Goal: Transaction & Acquisition: Download file/media

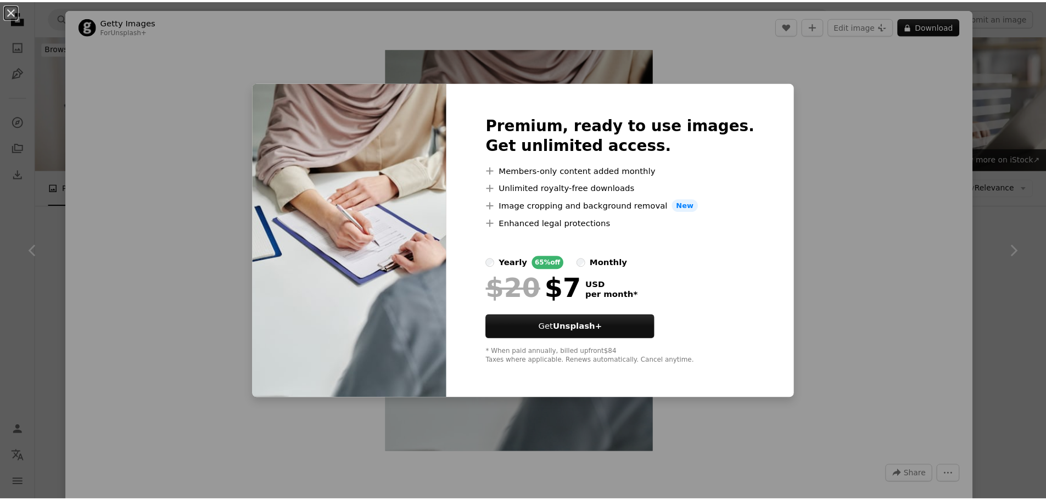
scroll to position [1263, 0]
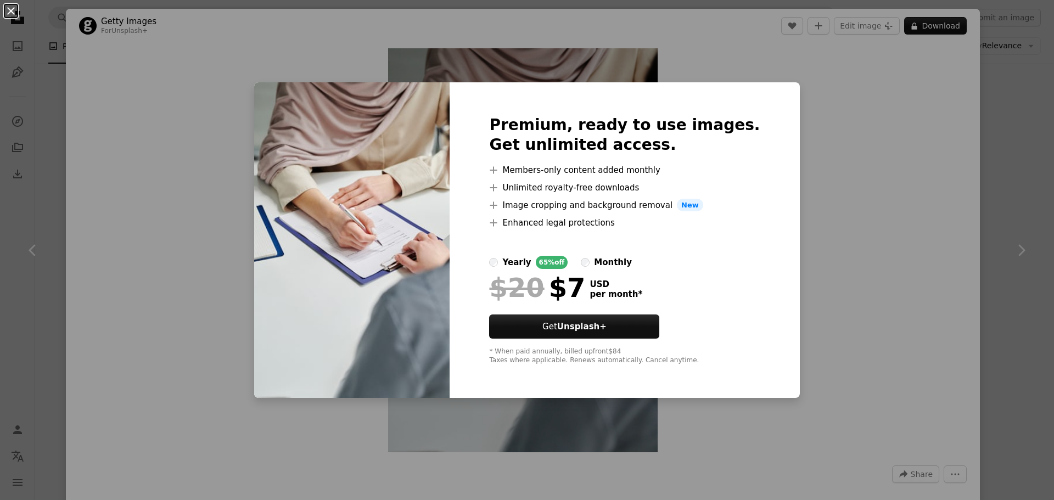
click at [14, 8] on button "An X shape" at bounding box center [10, 10] width 13 height 13
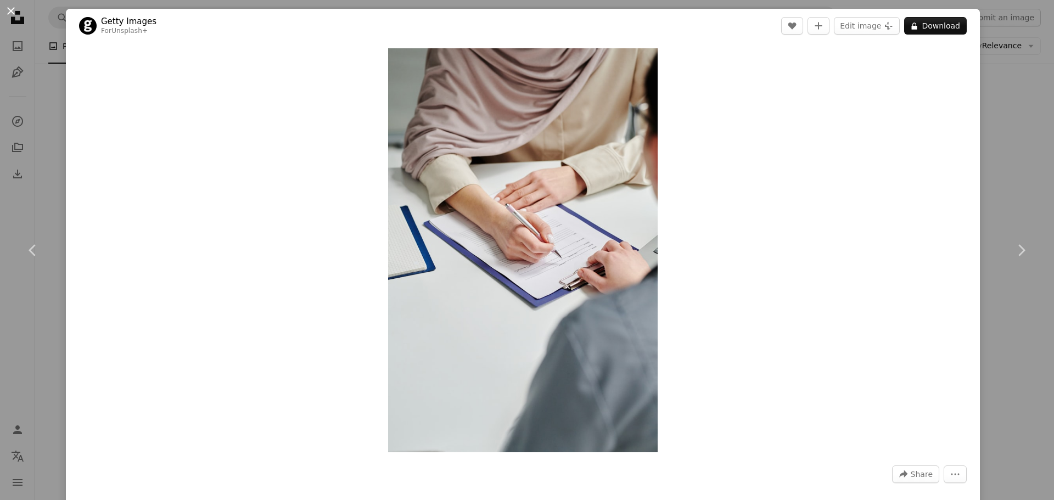
click at [16, 12] on button "An X shape" at bounding box center [10, 10] width 13 height 13
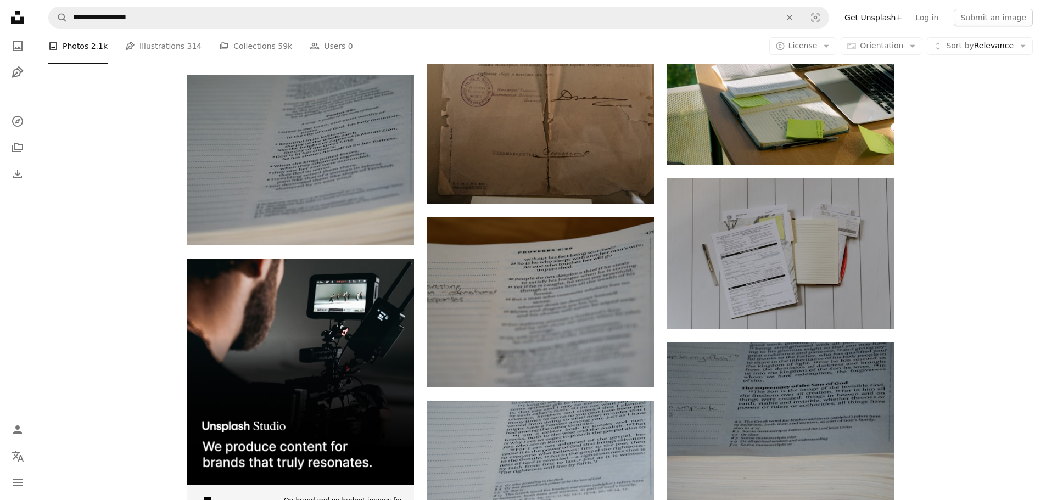
scroll to position [1812, 0]
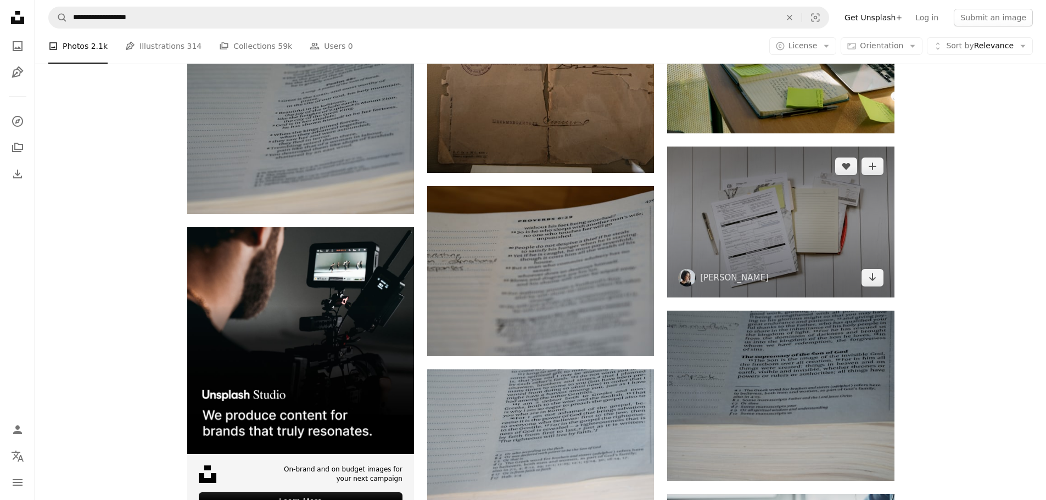
click at [783, 237] on img at bounding box center [780, 222] width 227 height 151
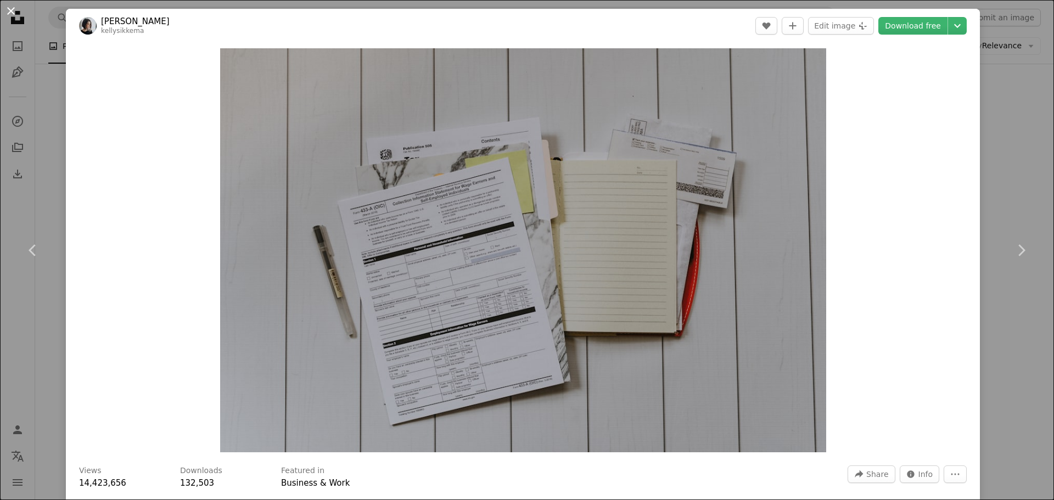
click at [7, 14] on button "An X shape" at bounding box center [10, 10] width 13 height 13
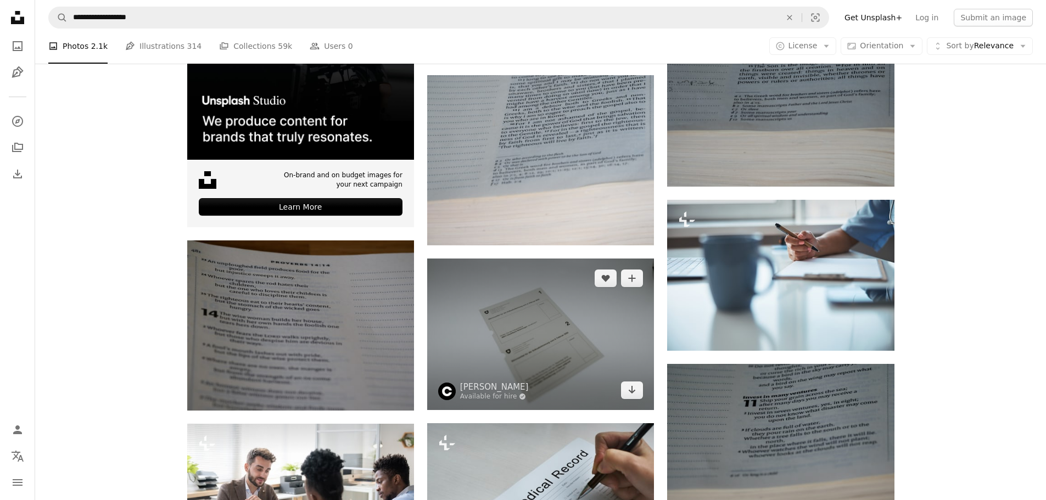
scroll to position [2087, 0]
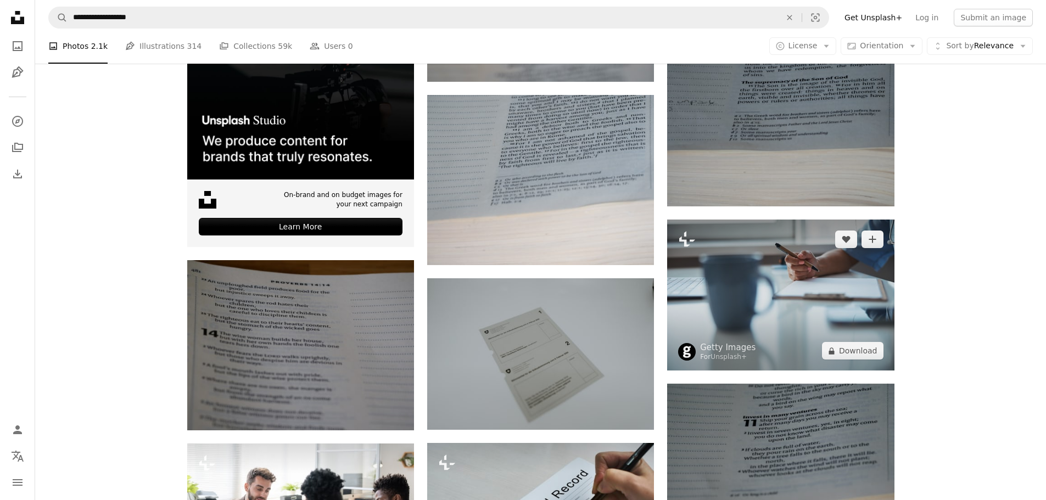
click at [785, 324] on img at bounding box center [780, 295] width 227 height 151
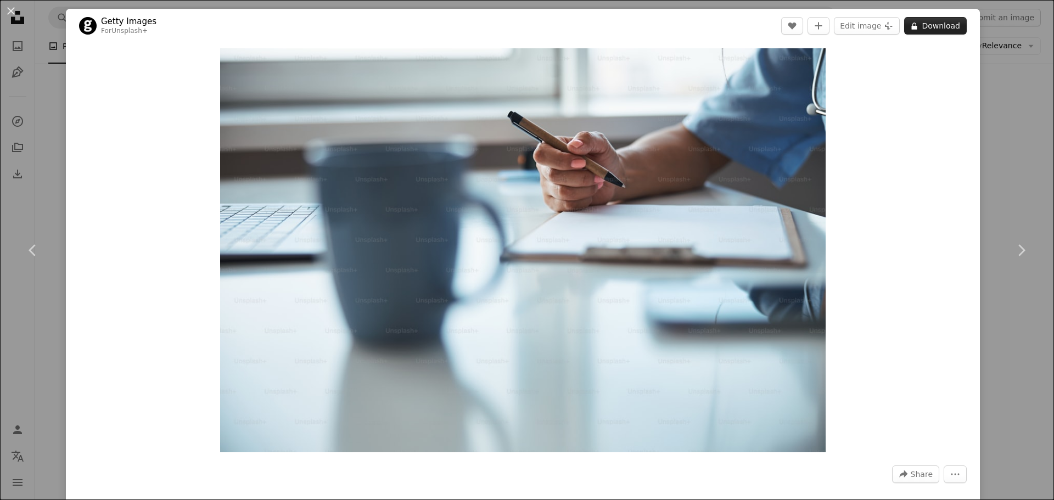
click at [942, 30] on button "A lock Download" at bounding box center [935, 26] width 63 height 18
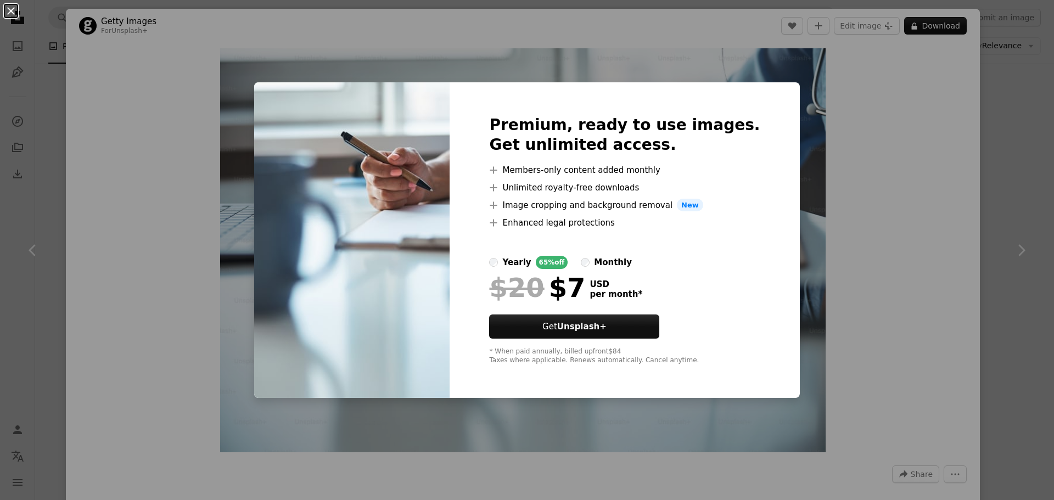
click at [9, 15] on button "An X shape" at bounding box center [10, 10] width 13 height 13
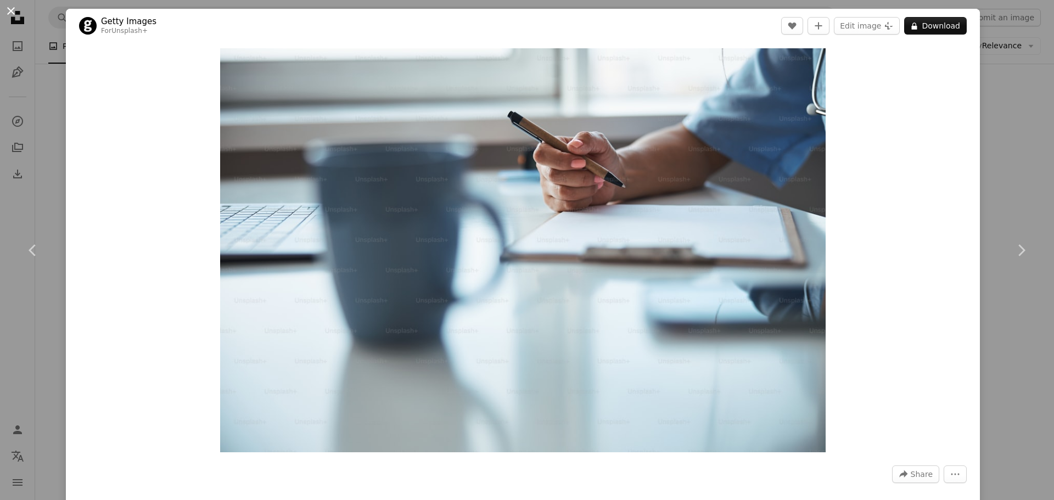
click at [7, 12] on button "An X shape" at bounding box center [10, 10] width 13 height 13
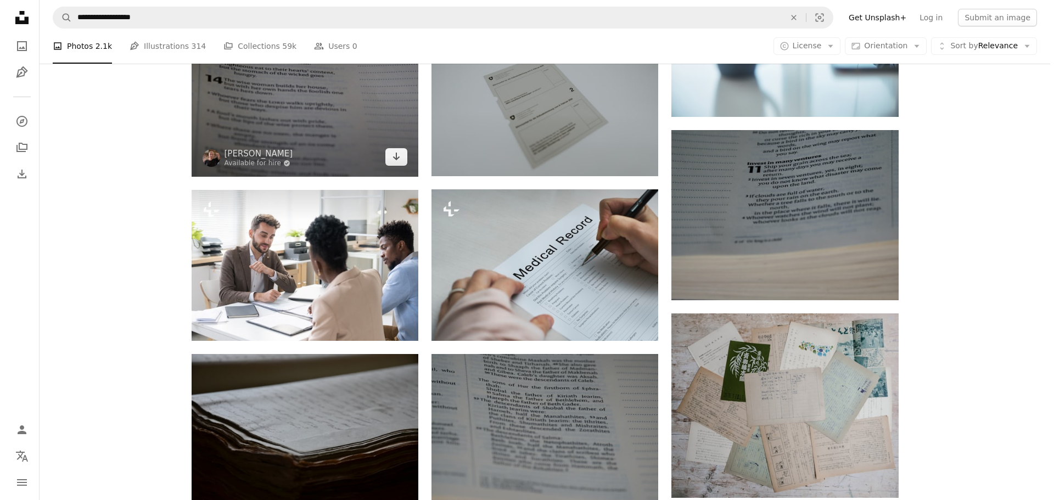
scroll to position [2361, 0]
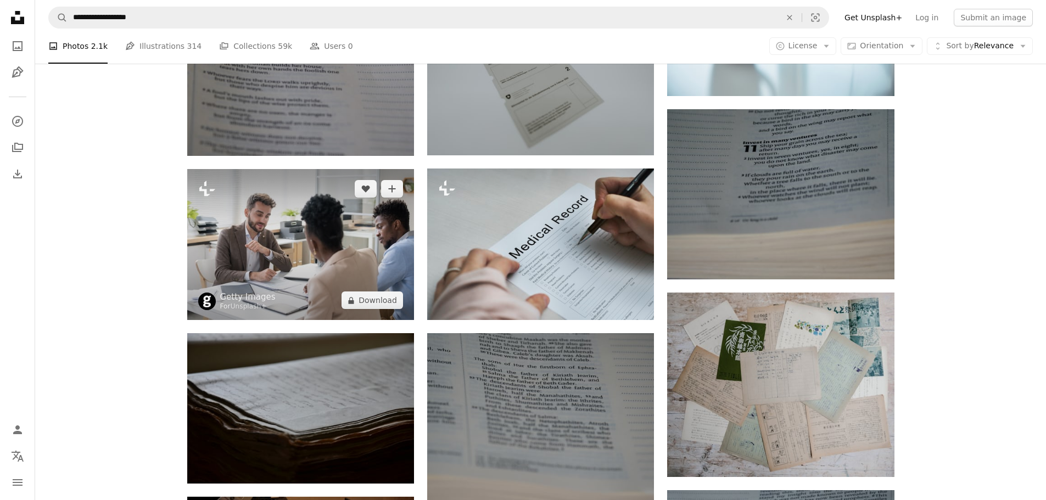
click at [267, 245] on img at bounding box center [300, 244] width 227 height 151
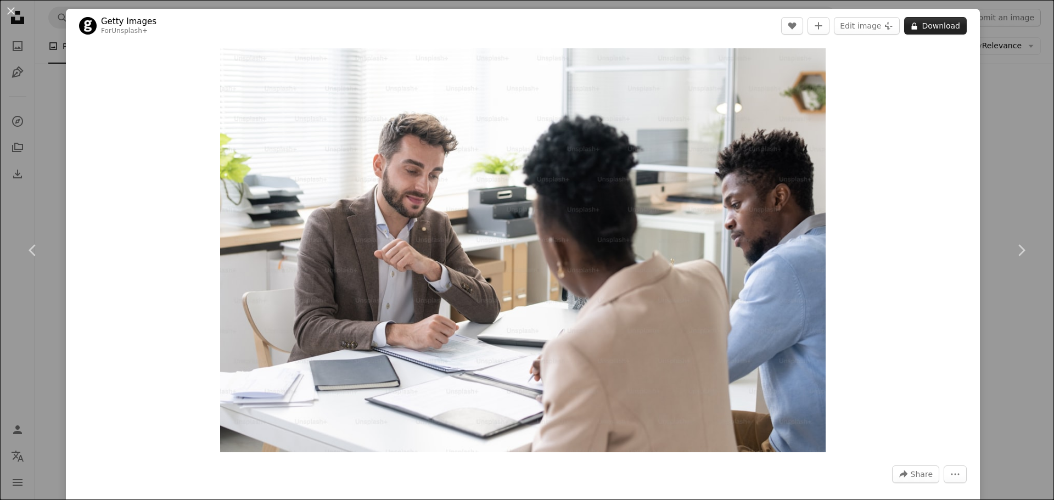
click at [930, 27] on button "A lock Download" at bounding box center [935, 26] width 63 height 18
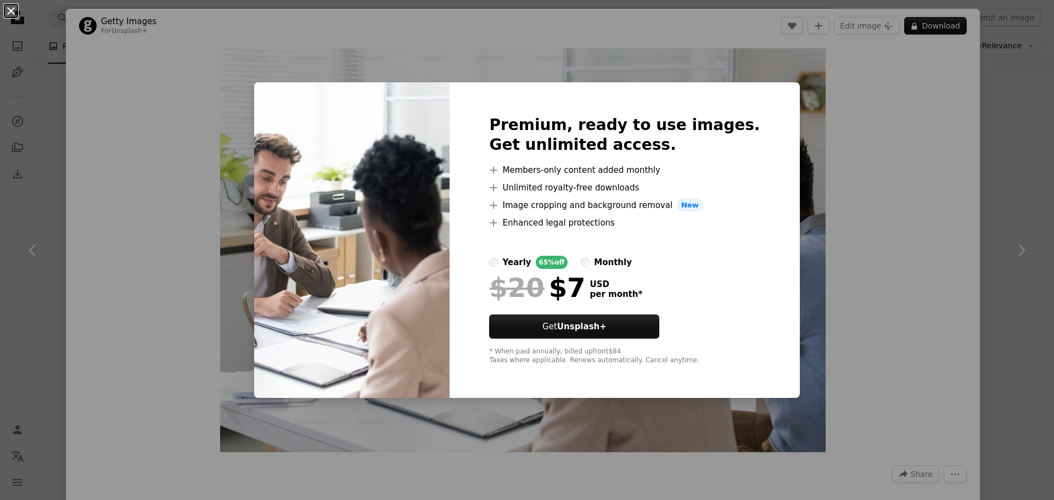
click at [12, 13] on button "An X shape" at bounding box center [10, 10] width 13 height 13
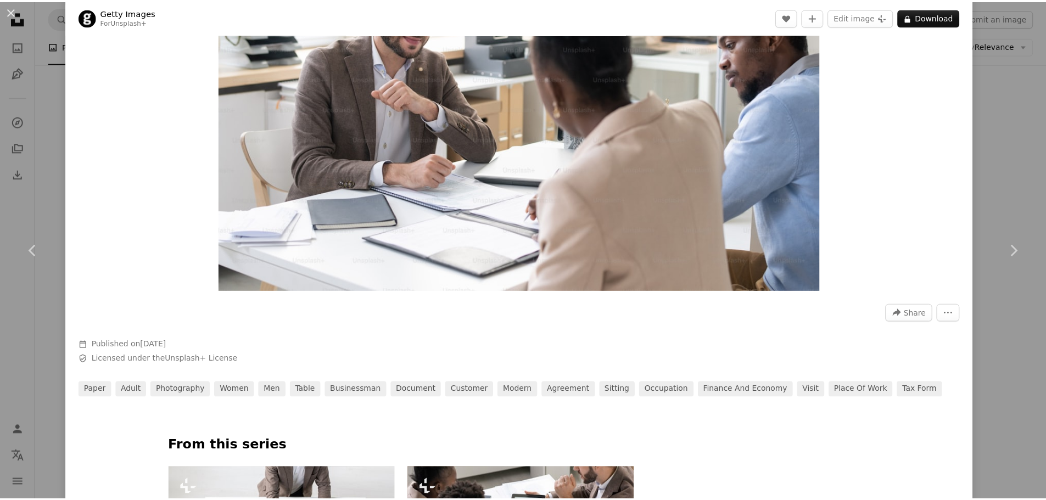
scroll to position [165, 0]
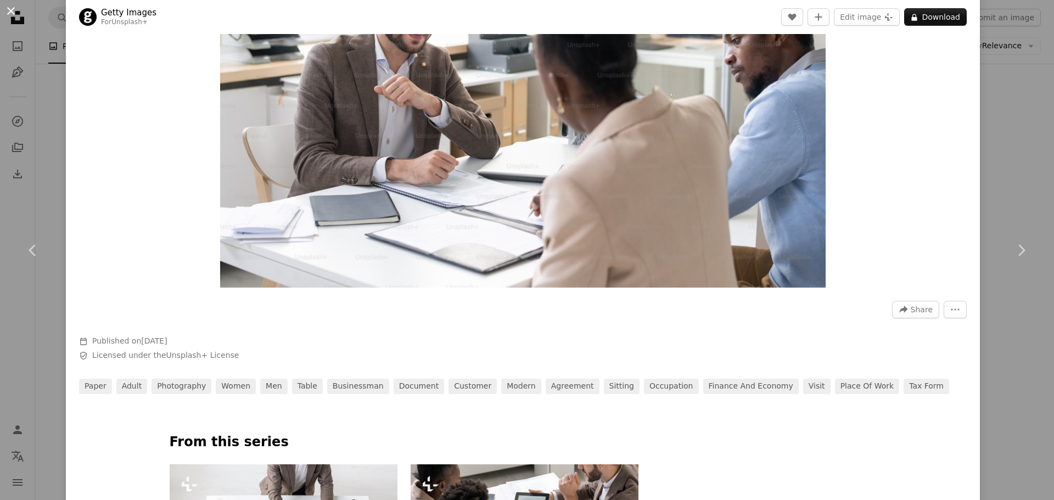
click at [8, 12] on button "An X shape" at bounding box center [10, 10] width 13 height 13
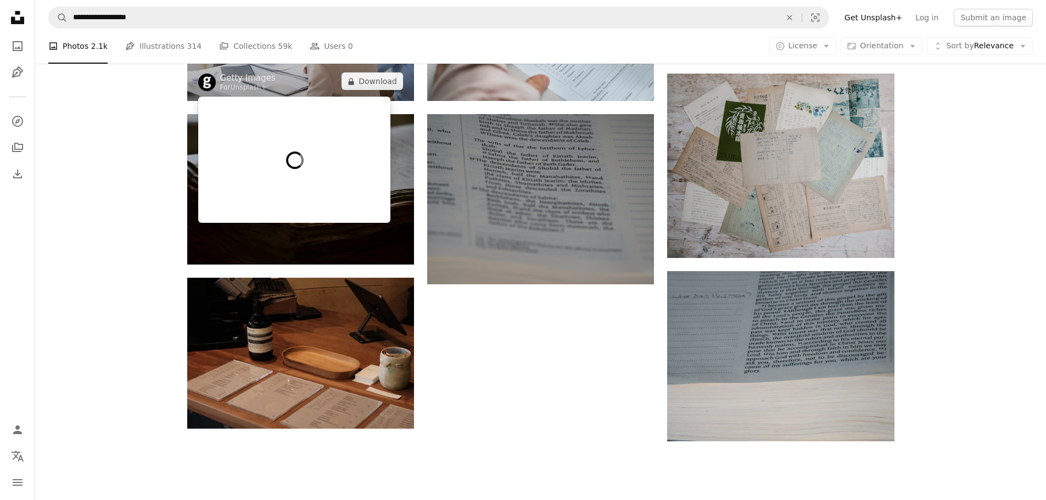
scroll to position [2581, 0]
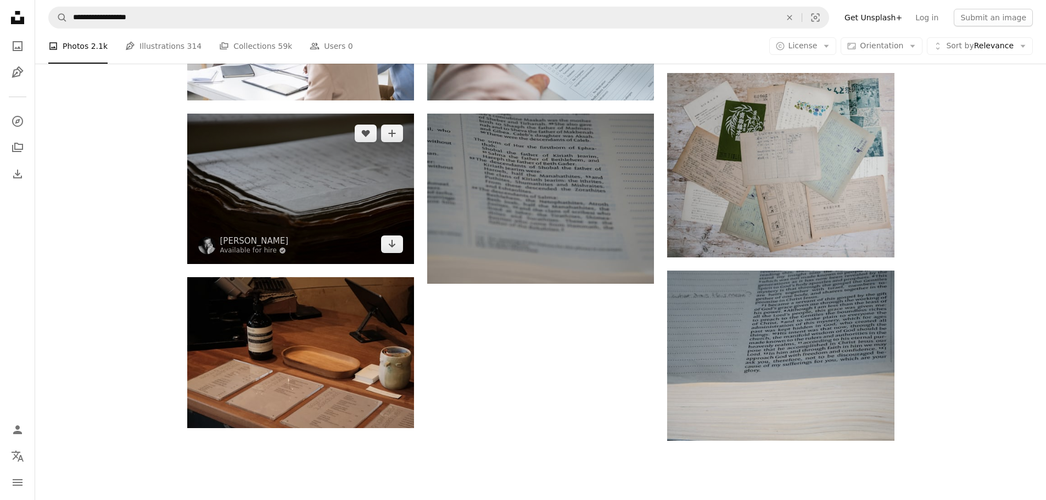
click at [275, 218] on img at bounding box center [300, 189] width 227 height 150
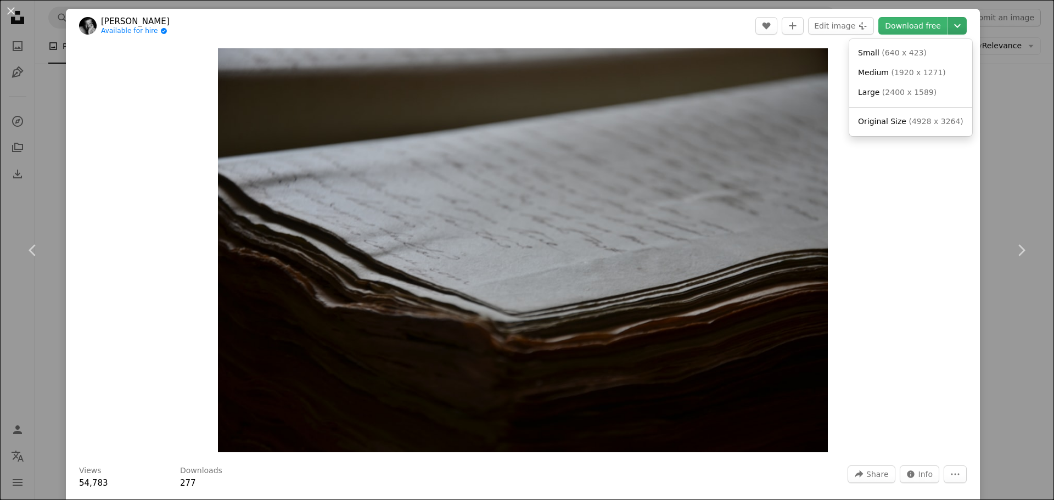
click at [954, 26] on icon "Choose download size" at bounding box center [957, 26] width 7 height 4
click at [915, 57] on span "( 640 x 423 )" at bounding box center [904, 52] width 45 height 9
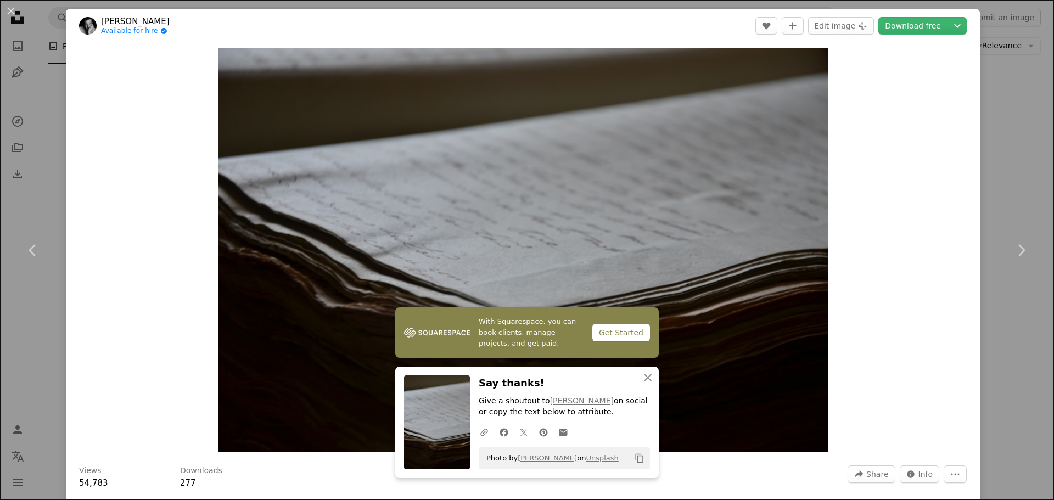
click at [638, 424] on div "A URL sharing icon (chains) Facebook icon X (formerly Twitter) icon Pinterest i…" at bounding box center [562, 432] width 176 height 22
click at [8, 4] on button "An X shape" at bounding box center [10, 10] width 13 height 13
